Goal: Transaction & Acquisition: Purchase product/service

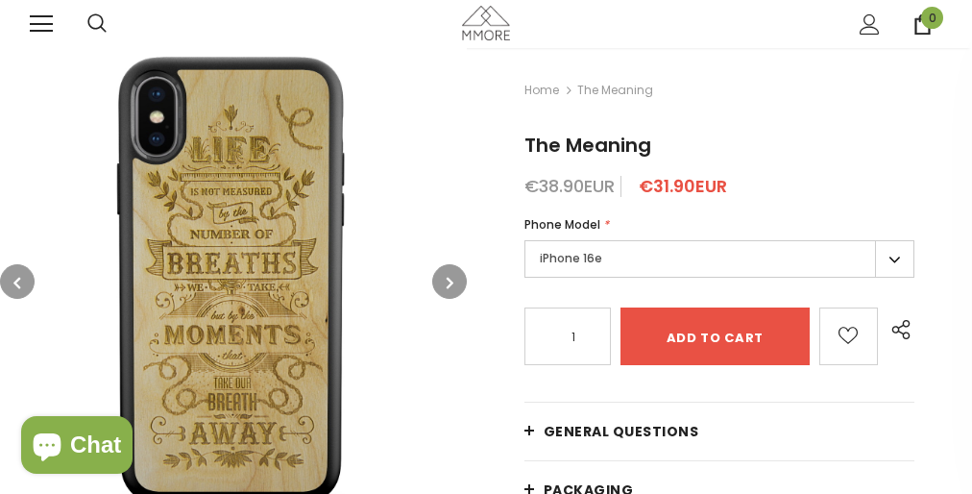
click at [486, 24] on img at bounding box center [486, 23] width 48 height 34
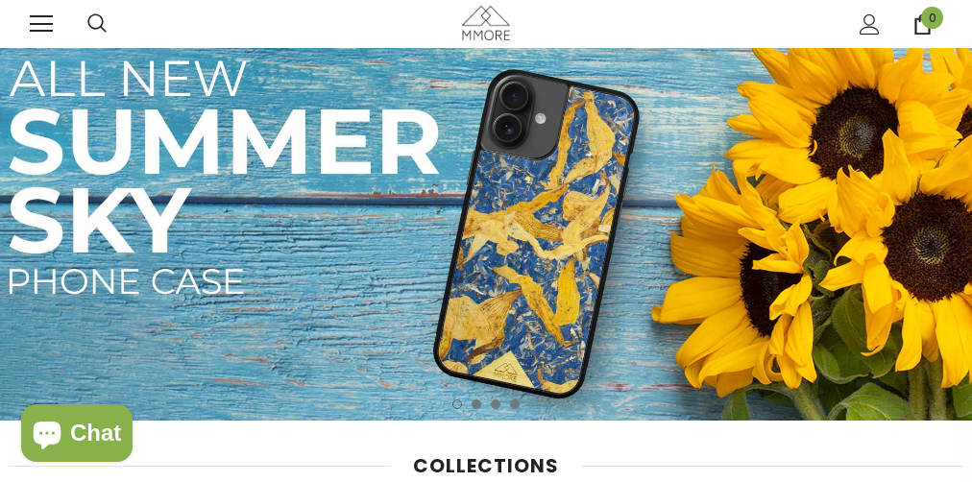
click at [486, 271] on img at bounding box center [486, 234] width 972 height 373
click at [486, 24] on img at bounding box center [486, 23] width 48 height 34
